Goal: Transaction & Acquisition: Purchase product/service

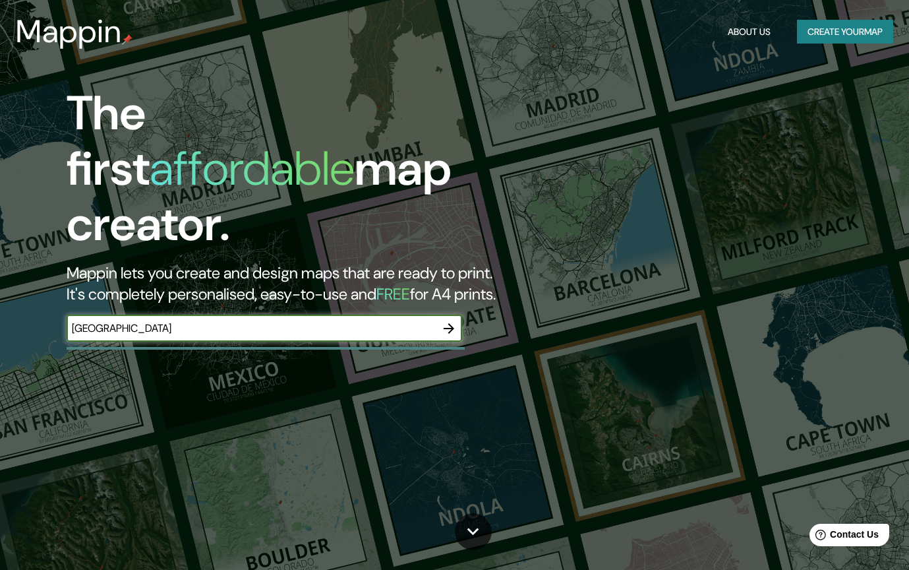
type input "[GEOGRAPHIC_DATA]"
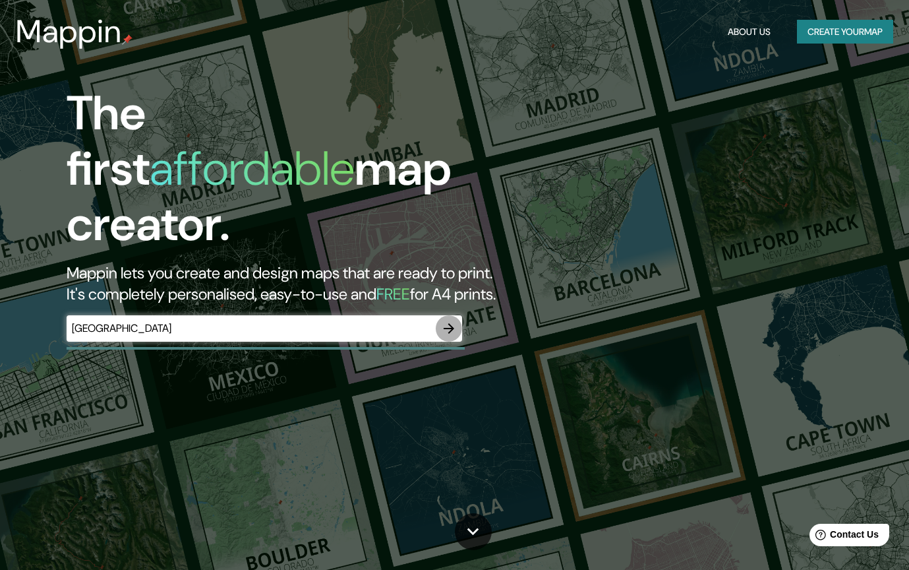
click at [452, 323] on icon "button" at bounding box center [449, 328] width 11 height 11
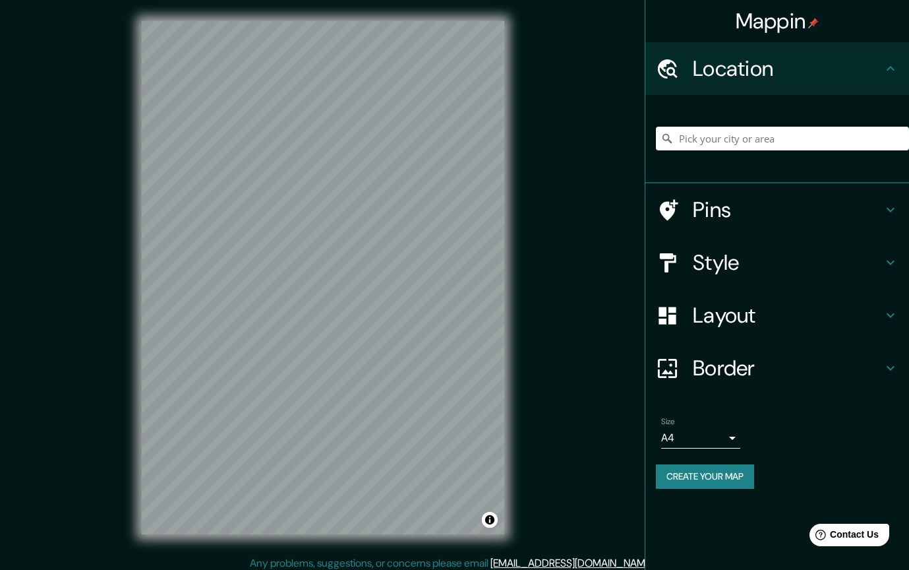
click at [828, 137] on input "Pick your city or area" at bounding box center [782, 139] width 253 height 24
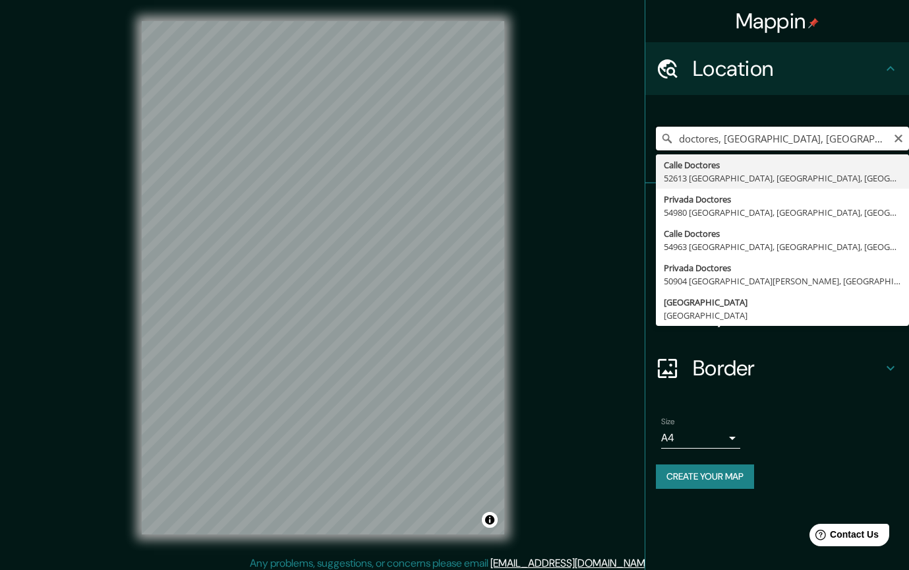
drag, startPoint x: 719, startPoint y: 138, endPoint x: 659, endPoint y: 136, distance: 60.7
click at [659, 136] on input "doctores, [GEOGRAPHIC_DATA], [GEOGRAPHIC_DATA]" at bounding box center [782, 139] width 253 height 24
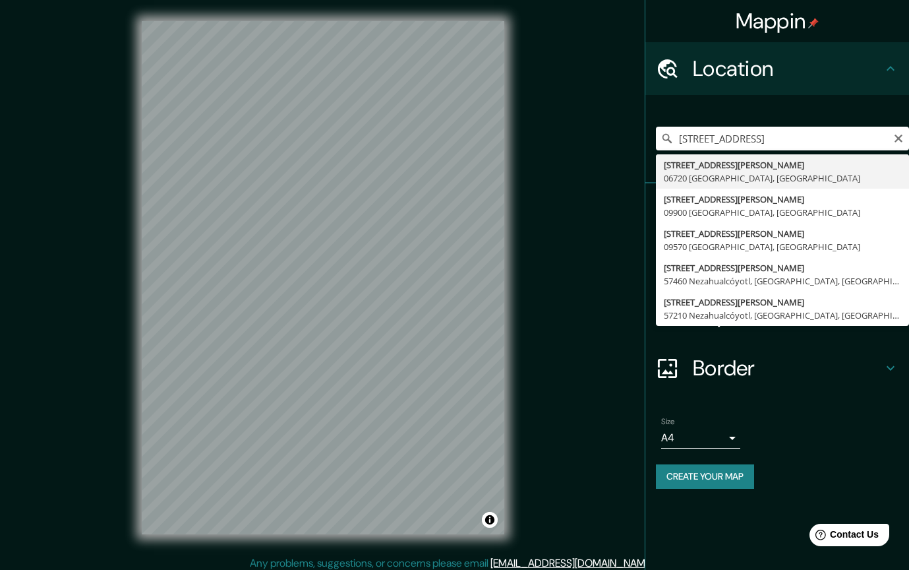
type input "[STREET_ADDRESS][PERSON_NAME]"
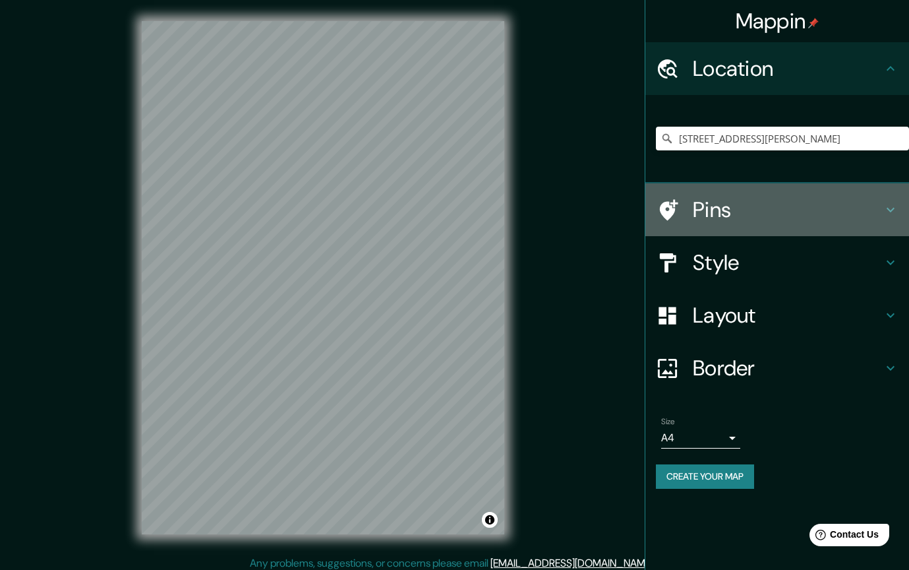
click at [893, 206] on icon at bounding box center [891, 210] width 16 height 16
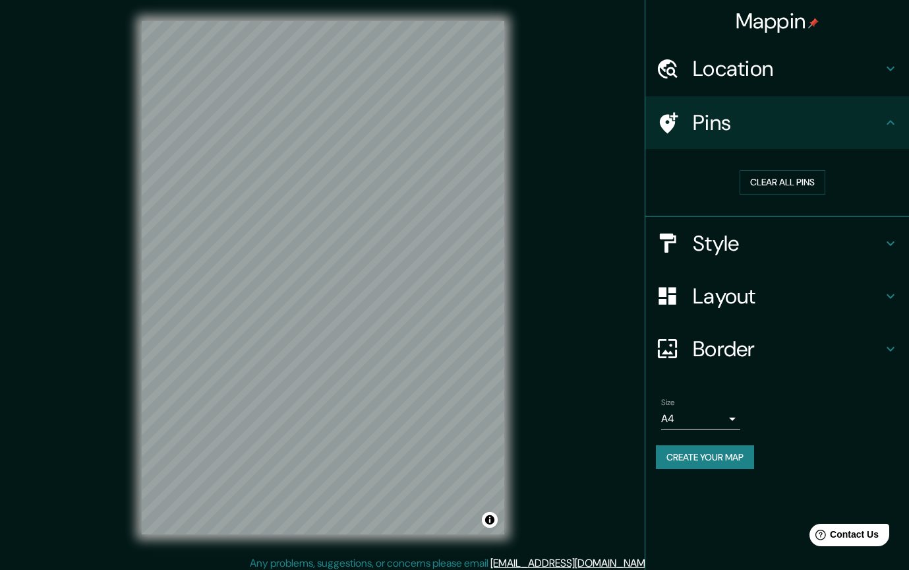
click at [888, 123] on icon at bounding box center [891, 122] width 8 height 5
click at [742, 129] on h4 "Pins" at bounding box center [788, 122] width 190 height 26
click at [670, 122] on icon at bounding box center [669, 122] width 18 height 21
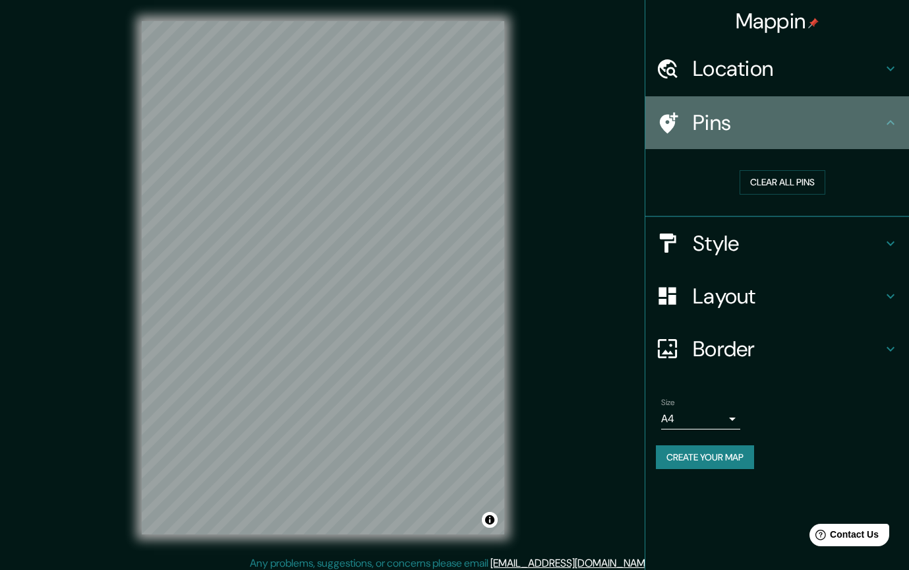
click at [895, 121] on icon at bounding box center [891, 123] width 16 height 16
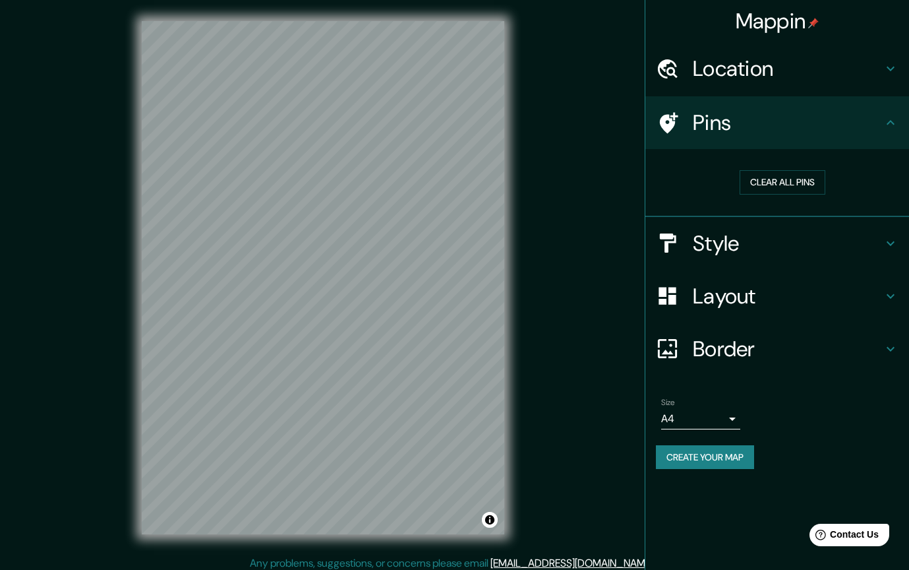
click at [885, 235] on icon at bounding box center [891, 243] width 16 height 16
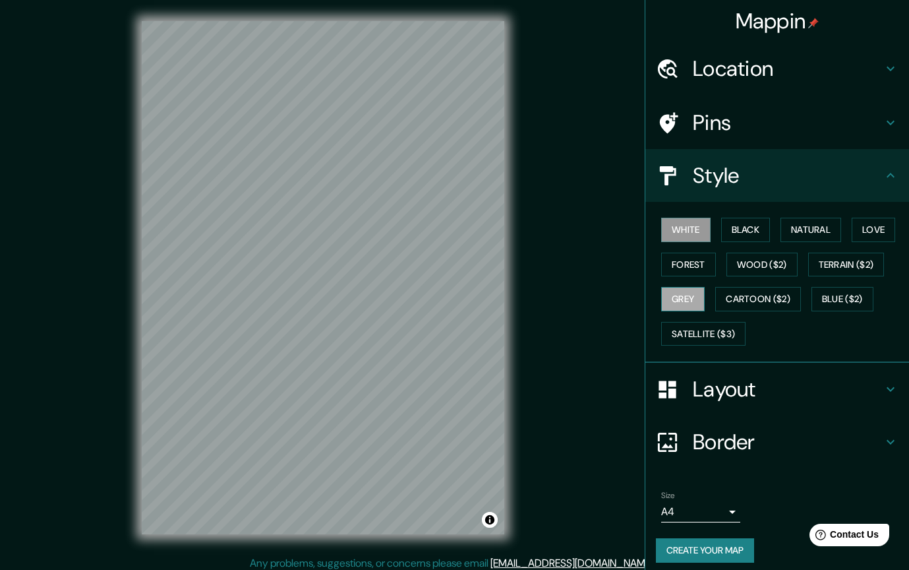
click at [695, 300] on button "Grey" at bounding box center [683, 299] width 44 height 24
click at [704, 267] on button "Forest" at bounding box center [688, 265] width 55 height 24
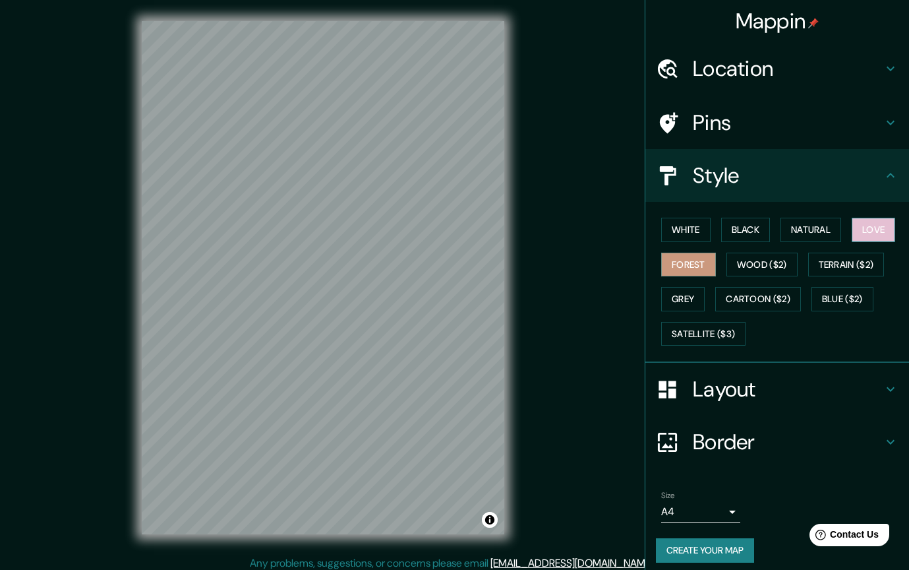
click at [873, 230] on button "Love" at bounding box center [874, 230] width 44 height 24
click at [833, 231] on button "Natural" at bounding box center [811, 230] width 61 height 24
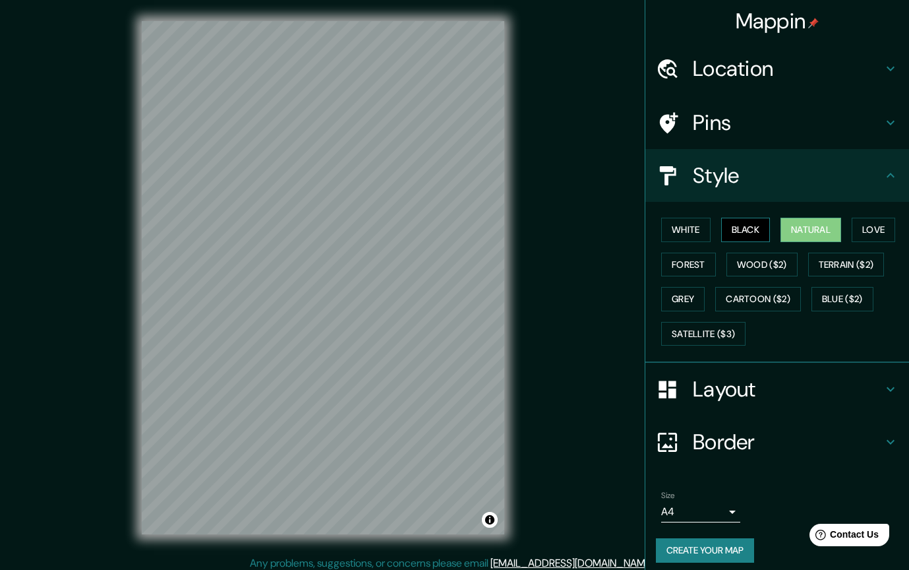
click at [758, 226] on button "Black" at bounding box center [745, 230] width 49 height 24
click at [890, 381] on icon at bounding box center [891, 389] width 16 height 16
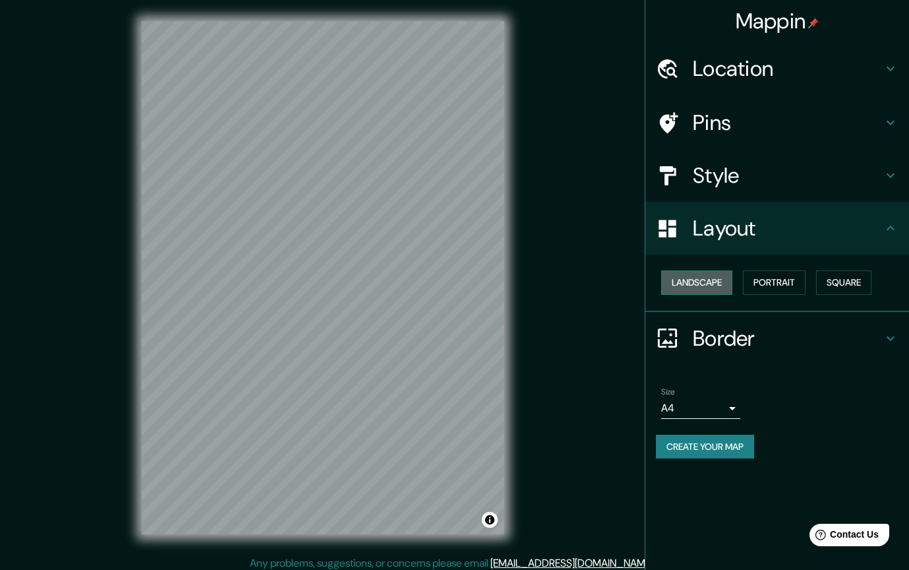
click at [700, 278] on button "Landscape" at bounding box center [696, 282] width 71 height 24
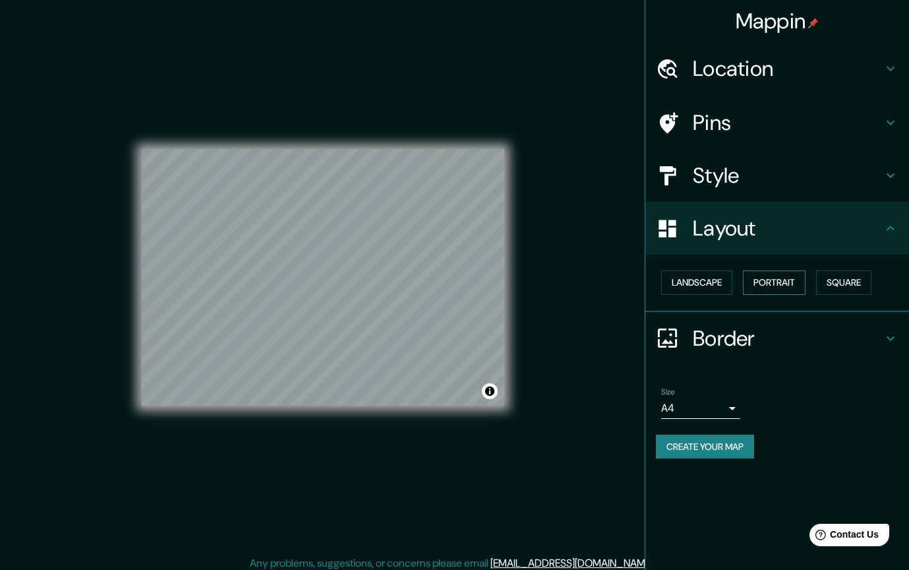
click at [775, 286] on button "Portrait" at bounding box center [774, 282] width 63 height 24
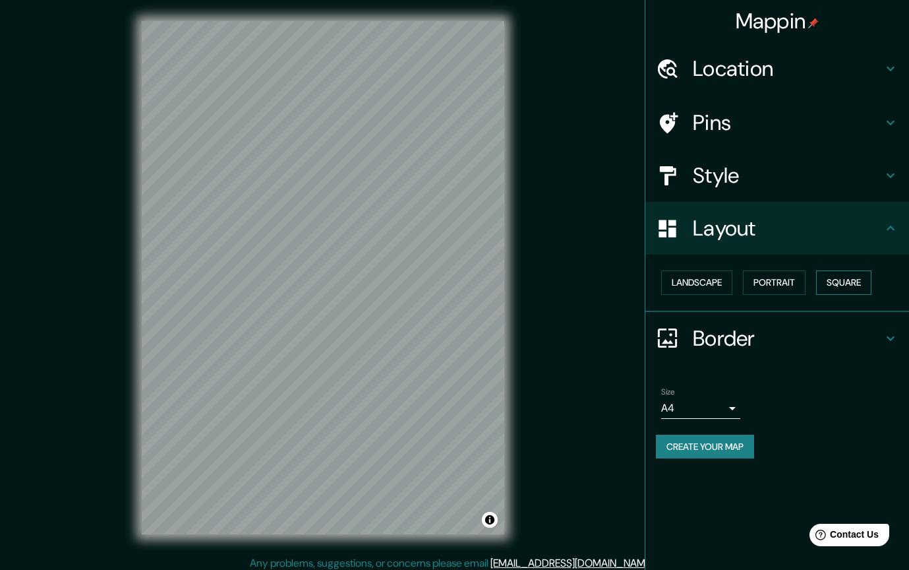
click at [839, 283] on button "Square" at bounding box center [843, 282] width 55 height 24
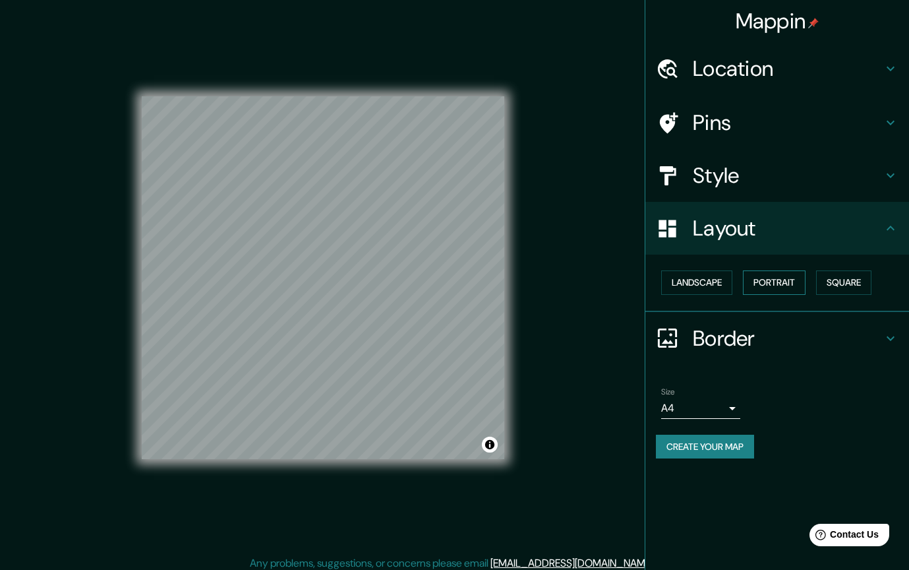
click at [764, 280] on button "Portrait" at bounding box center [774, 282] width 63 height 24
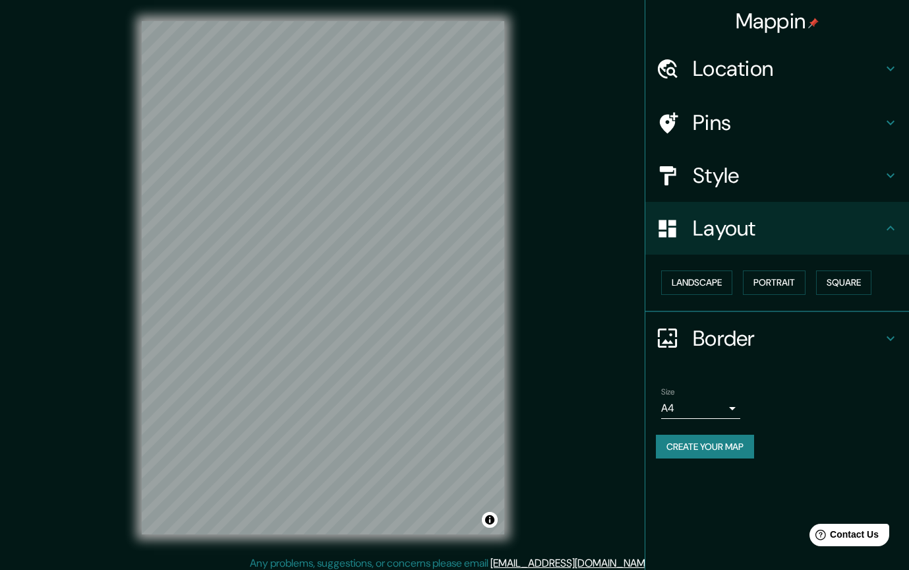
click at [890, 167] on icon at bounding box center [891, 175] width 16 height 16
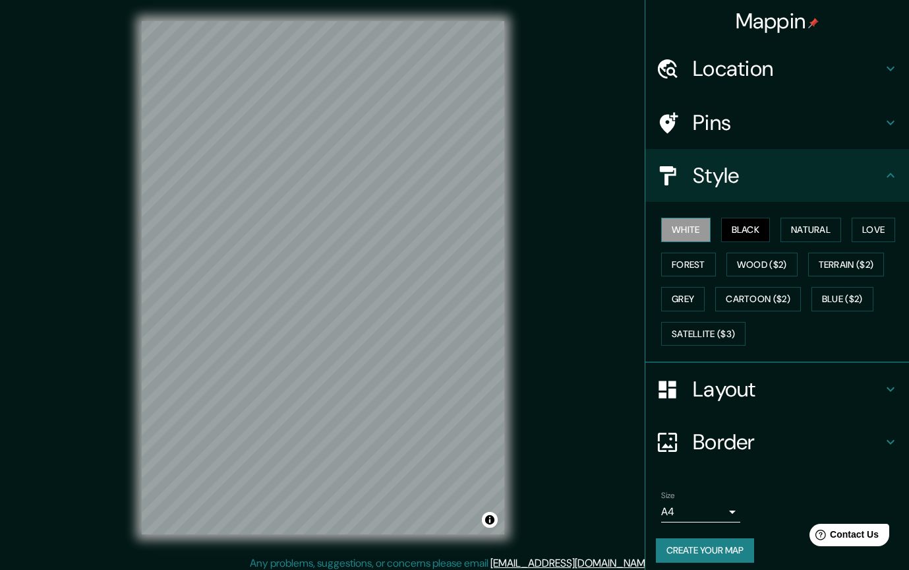
click at [681, 227] on button "White" at bounding box center [685, 230] width 49 height 24
click at [731, 225] on button "Black" at bounding box center [745, 230] width 49 height 24
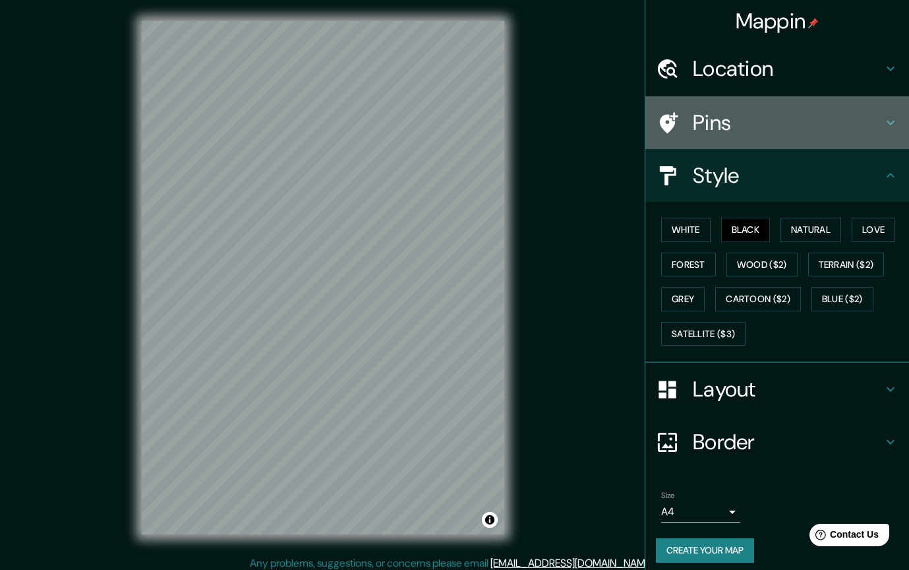
click at [893, 113] on div "Pins" at bounding box center [778, 122] width 264 height 53
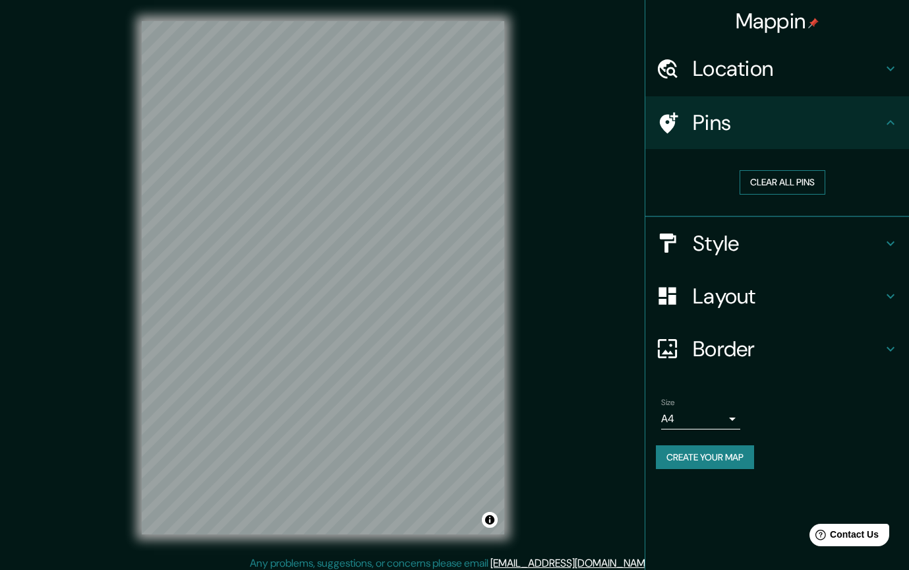
click at [782, 181] on button "Clear all pins" at bounding box center [783, 182] width 86 height 24
click at [888, 126] on icon at bounding box center [891, 123] width 16 height 16
click at [890, 123] on icon at bounding box center [891, 123] width 16 height 16
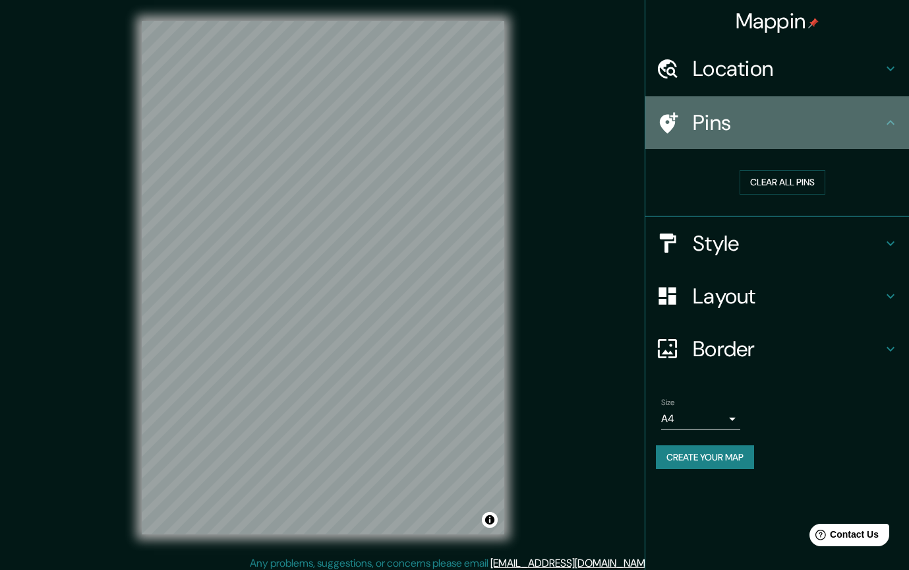
click at [792, 124] on h4 "Pins" at bounding box center [788, 122] width 190 height 26
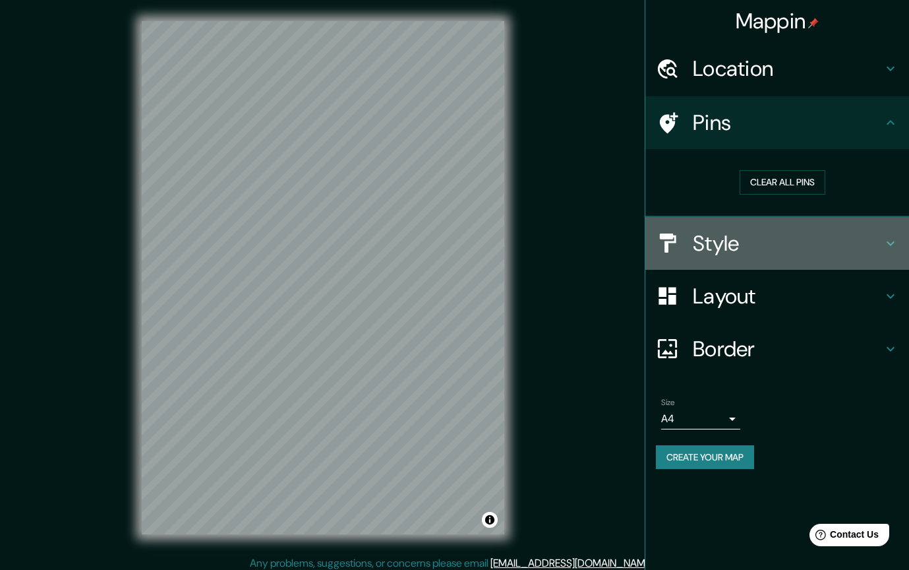
click at [768, 225] on div "Style" at bounding box center [778, 243] width 264 height 53
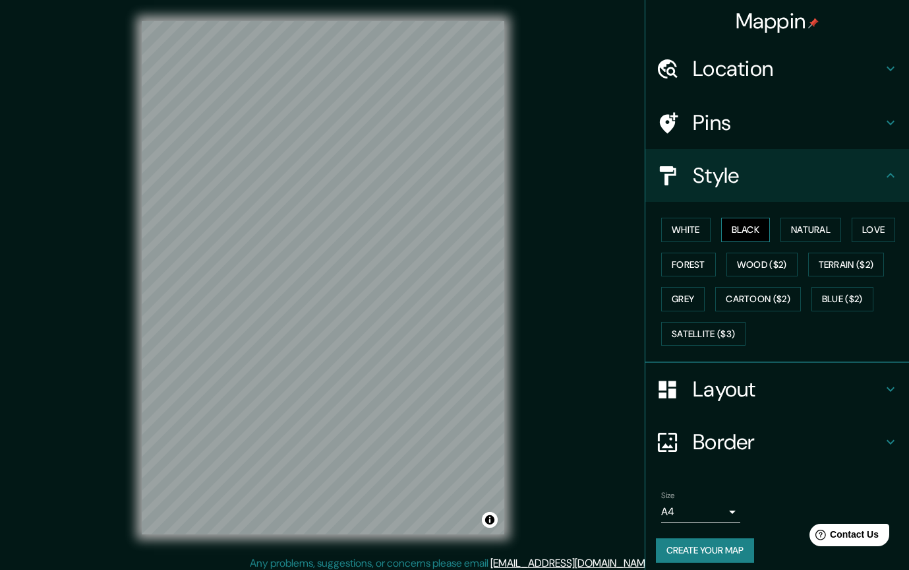
click at [751, 227] on button "Black" at bounding box center [745, 230] width 49 height 24
click at [698, 255] on button "Forest" at bounding box center [688, 265] width 55 height 24
click at [747, 260] on button "Wood ($2)" at bounding box center [762, 265] width 71 height 24
click at [829, 266] on button "Terrain ($2)" at bounding box center [846, 265] width 76 height 24
click at [826, 299] on button "Blue ($2)" at bounding box center [843, 299] width 62 height 24
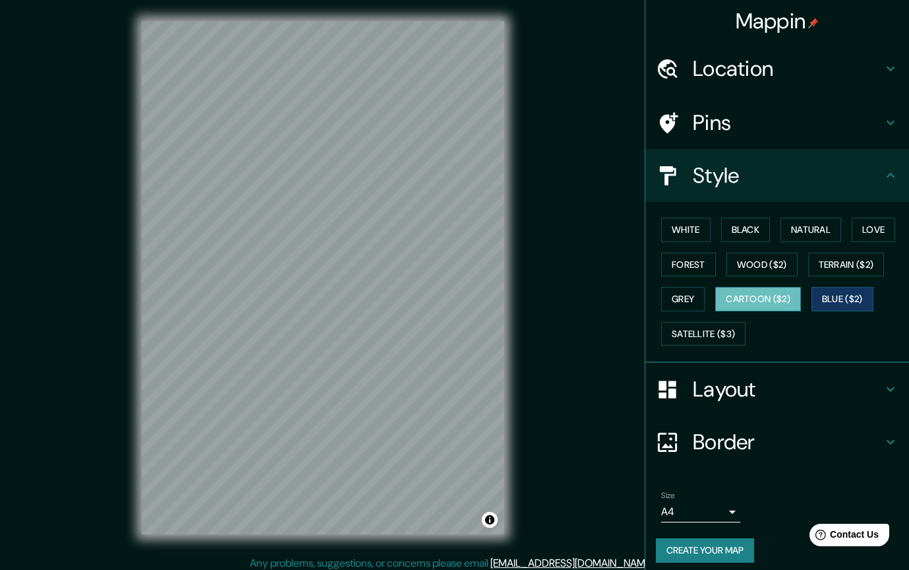
click at [793, 295] on button "Cartoon ($2)" at bounding box center [758, 299] width 86 height 24
click at [692, 293] on button "Grey" at bounding box center [683, 299] width 44 height 24
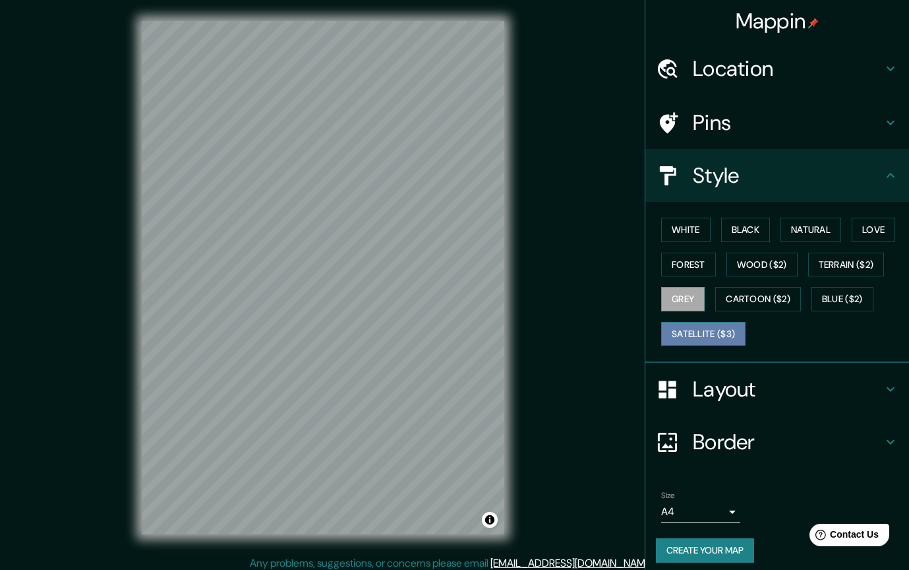
click at [704, 338] on button "Satellite ($3)" at bounding box center [703, 334] width 84 height 24
click at [754, 221] on button "Black" at bounding box center [745, 230] width 49 height 24
click at [704, 326] on button "Satellite ($3)" at bounding box center [703, 334] width 84 height 24
click at [758, 226] on button "Black" at bounding box center [745, 230] width 49 height 24
